Goal: Task Accomplishment & Management: Complete application form

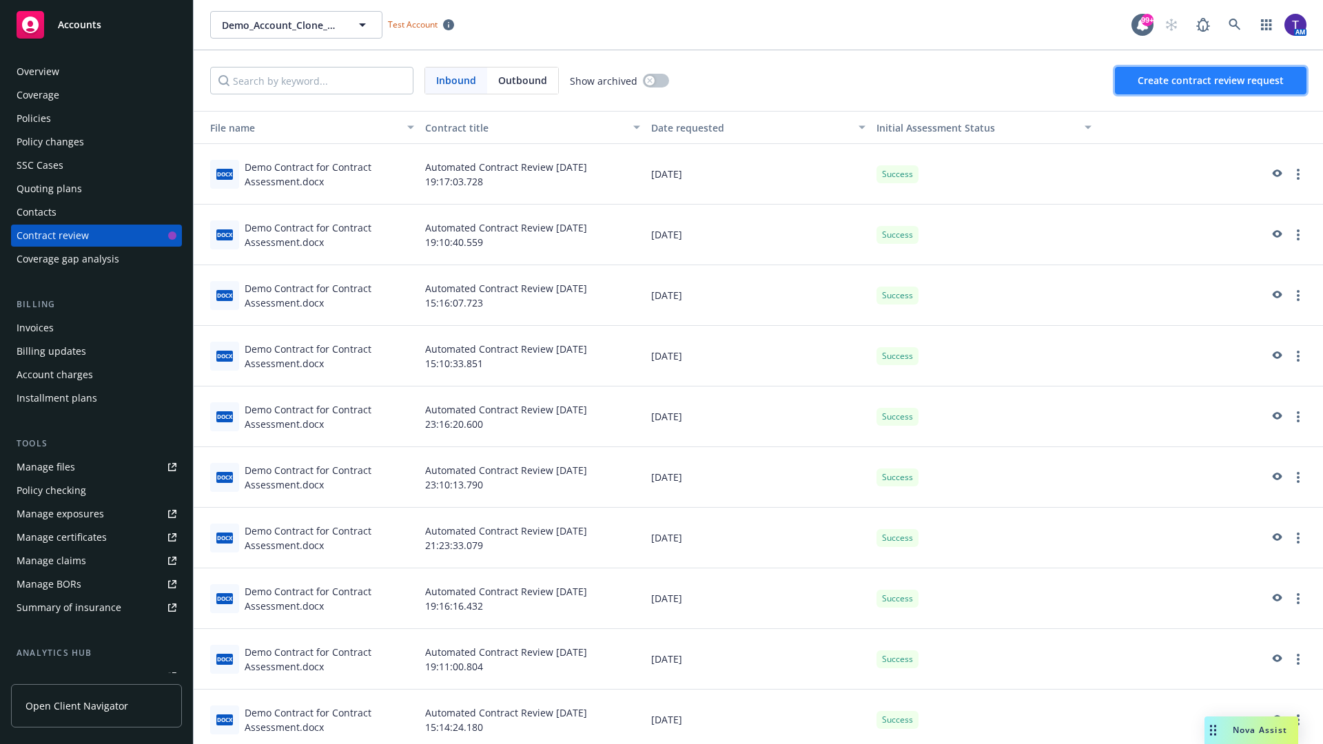
click at [1211, 81] on span "Create contract review request" at bounding box center [1210, 80] width 146 height 13
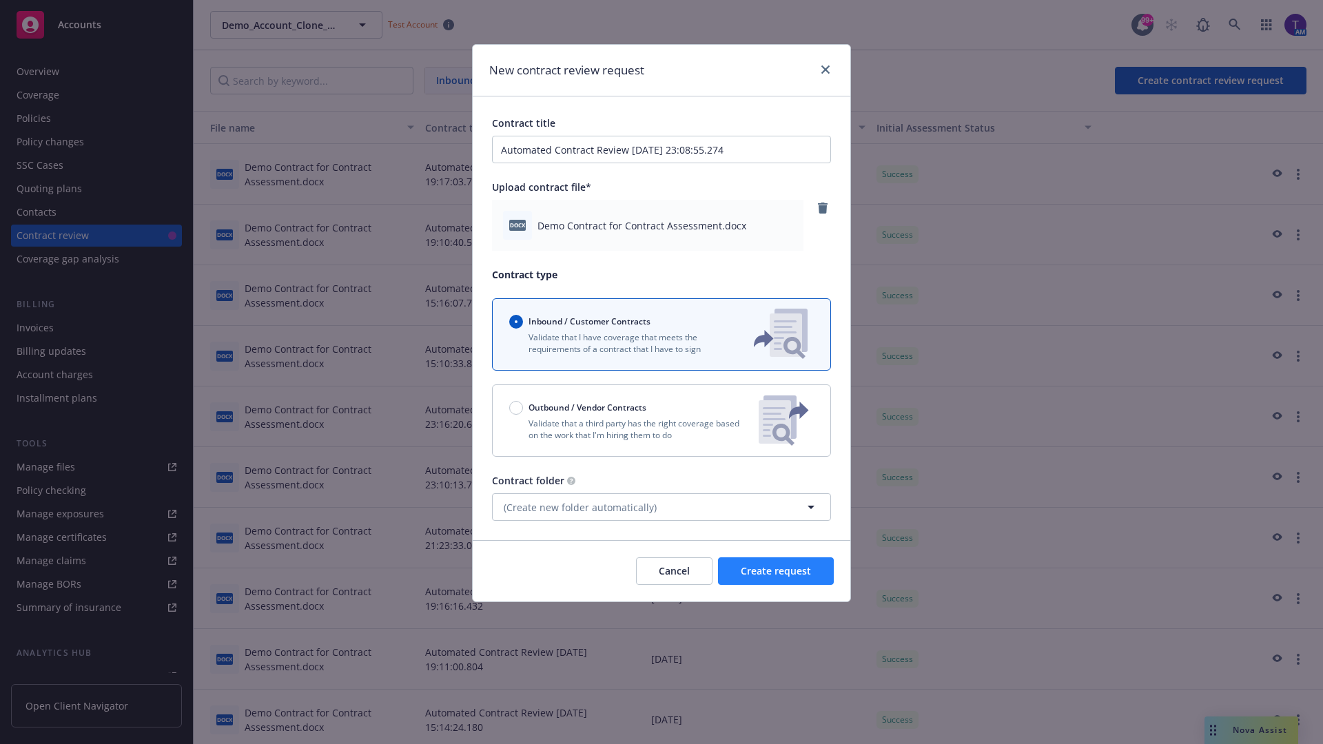
type input "Automated Contract Review [DATE] 23:08:55.274"
click at [776, 571] on span "Create request" at bounding box center [776, 570] width 70 height 13
